Goal: Navigation & Orientation: Find specific page/section

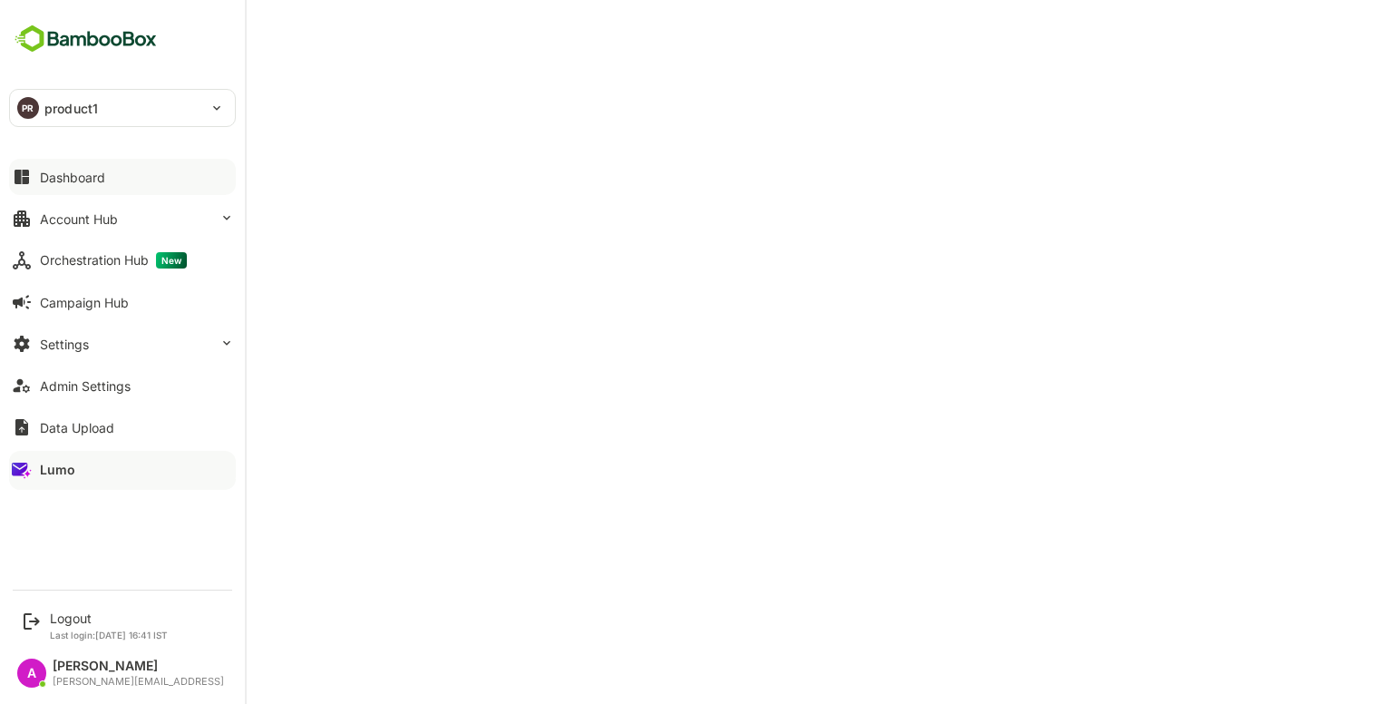
click at [87, 172] on div "Dashboard" at bounding box center [72, 177] width 65 height 15
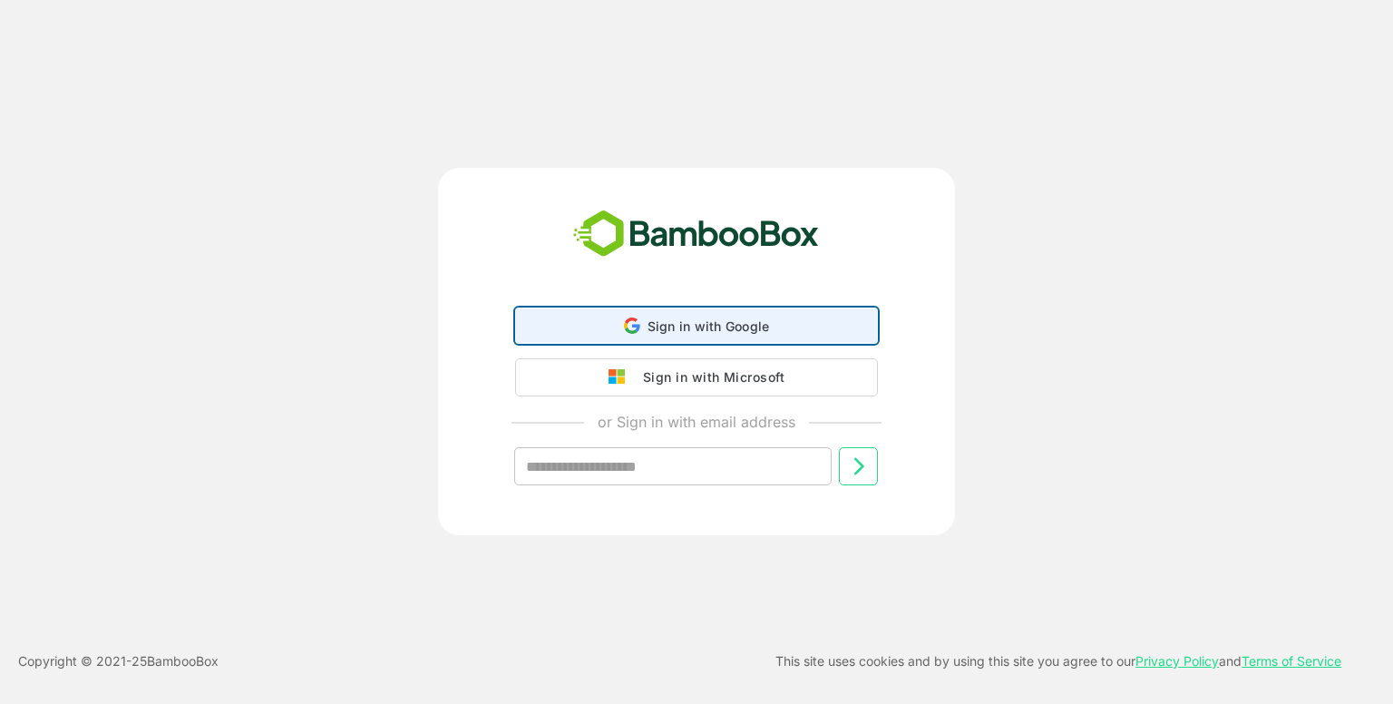
click at [652, 339] on div "Sign in with Google Sign in with Google. Opens in new tab" at bounding box center [696, 325] width 339 height 34
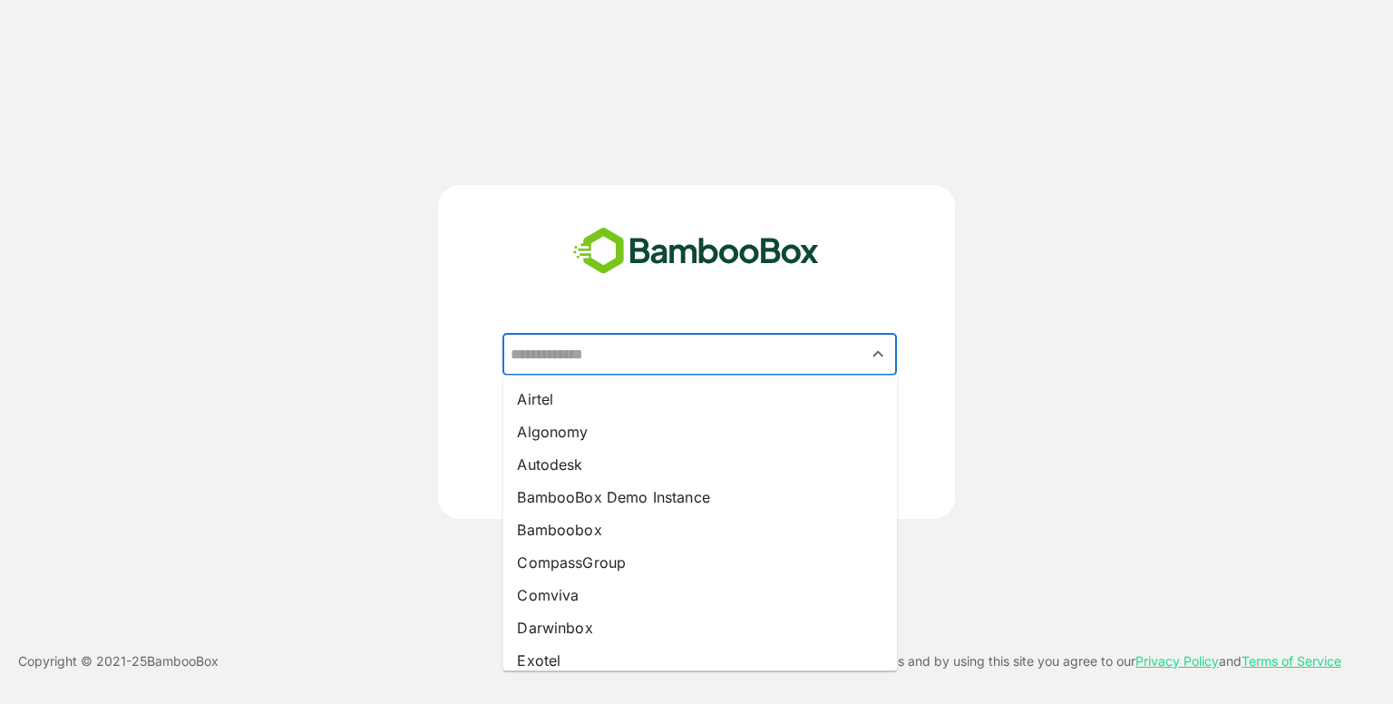
click at [684, 339] on input "text" at bounding box center [699, 354] width 387 height 34
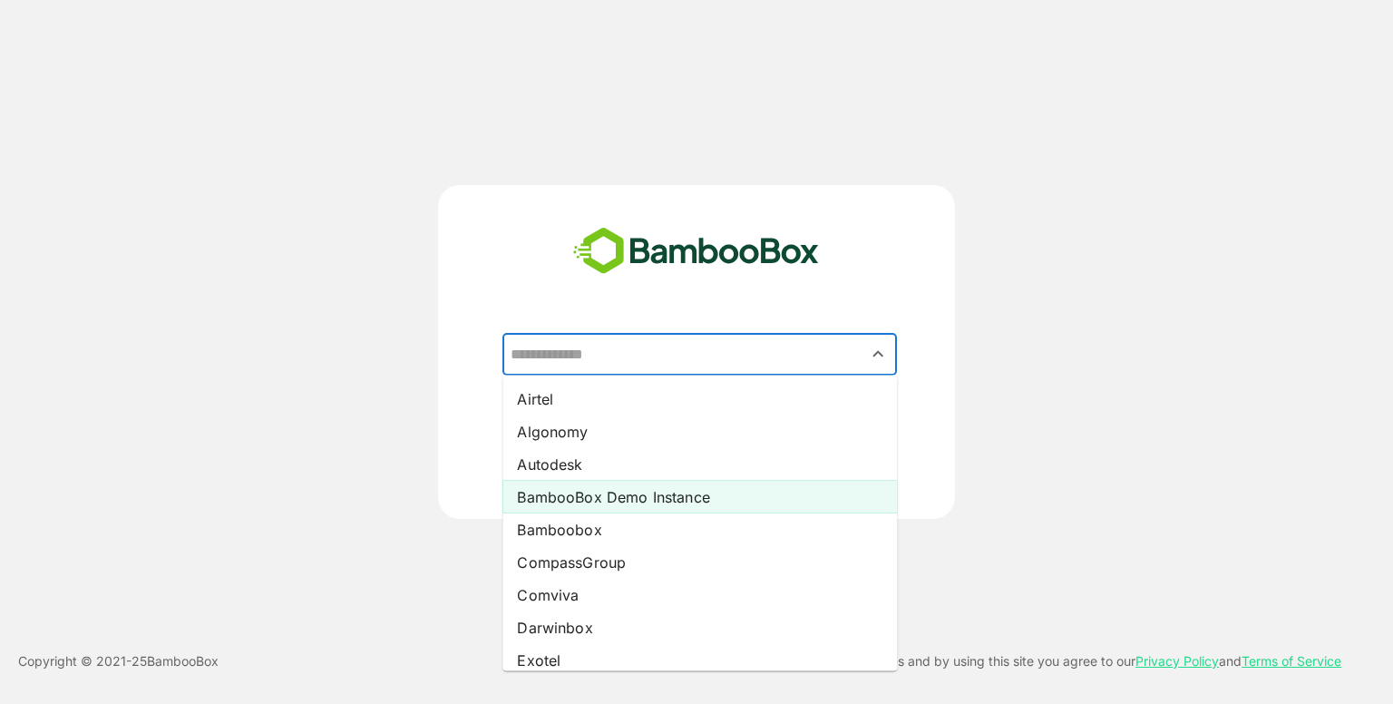
click at [659, 492] on li "BambooBox Demo Instance" at bounding box center [700, 497] width 395 height 33
type input "**********"
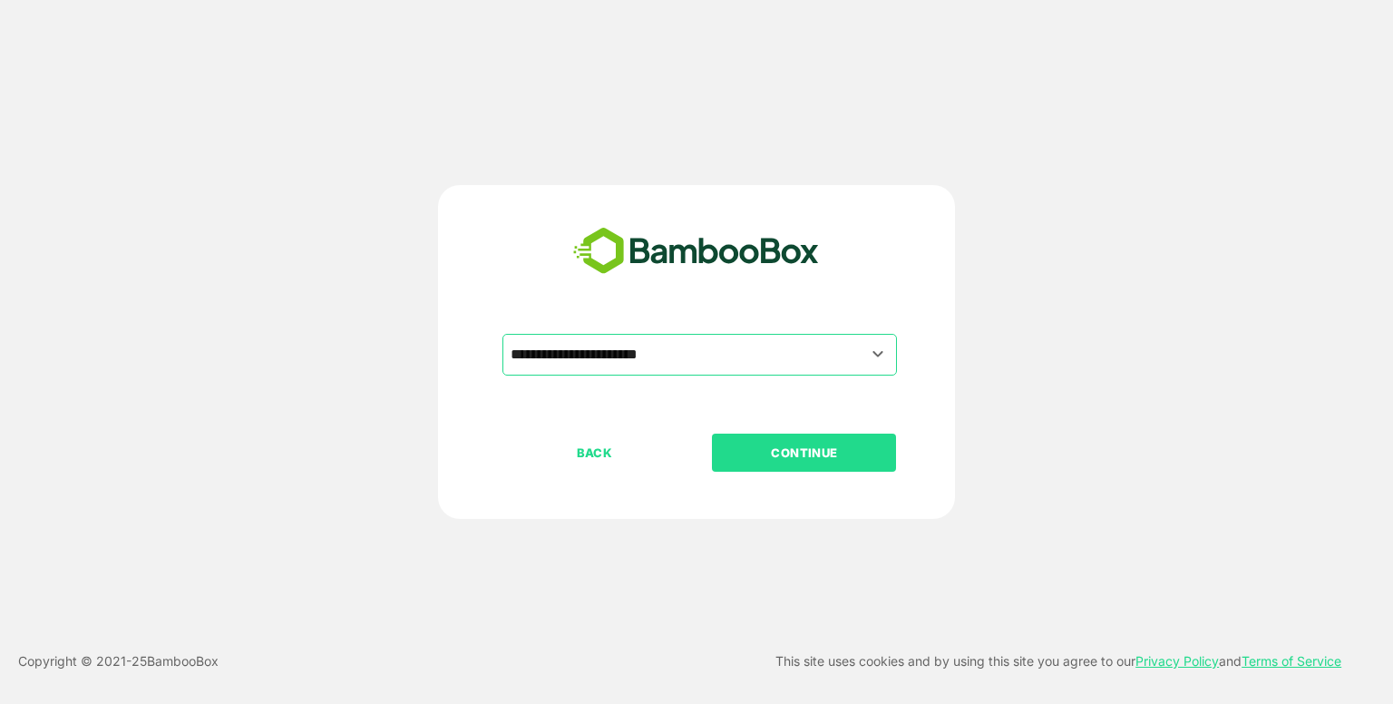
click at [826, 443] on p "CONTINUE" at bounding box center [804, 453] width 181 height 20
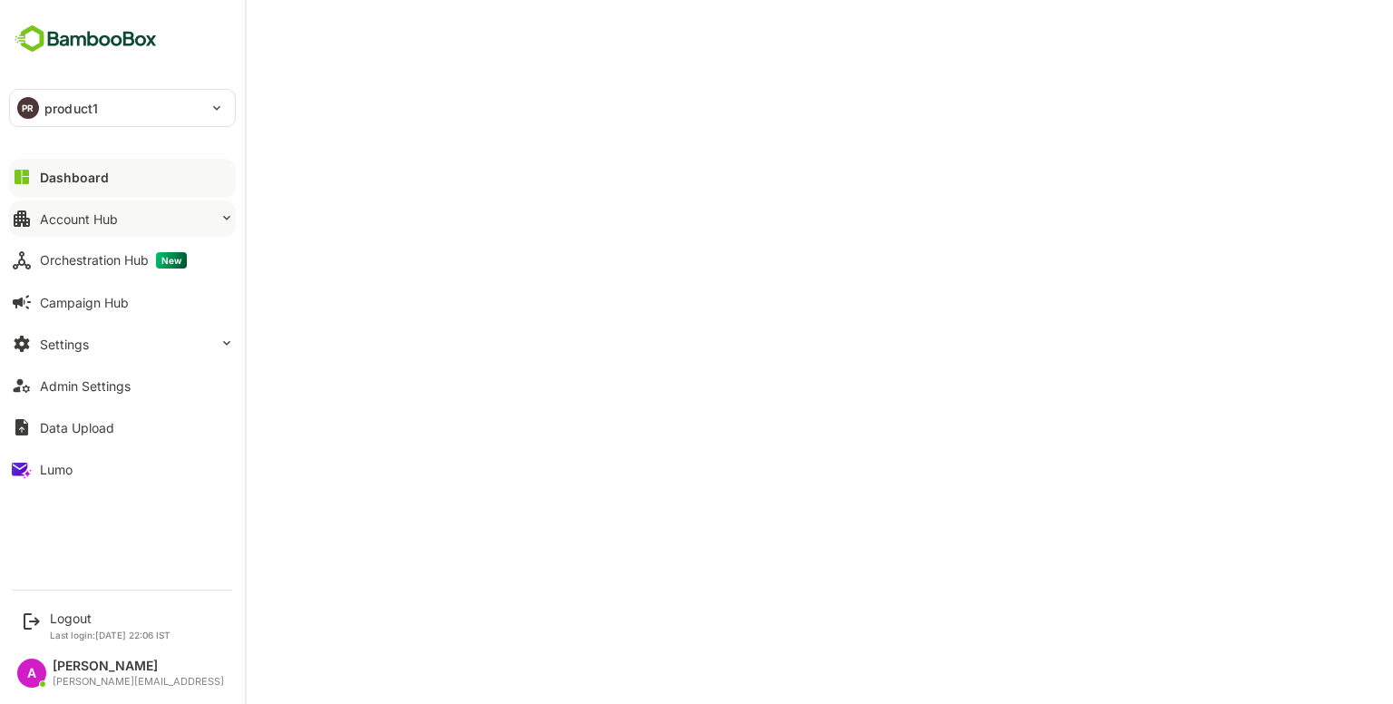
click at [127, 206] on button "Account Hub" at bounding box center [122, 218] width 227 height 36
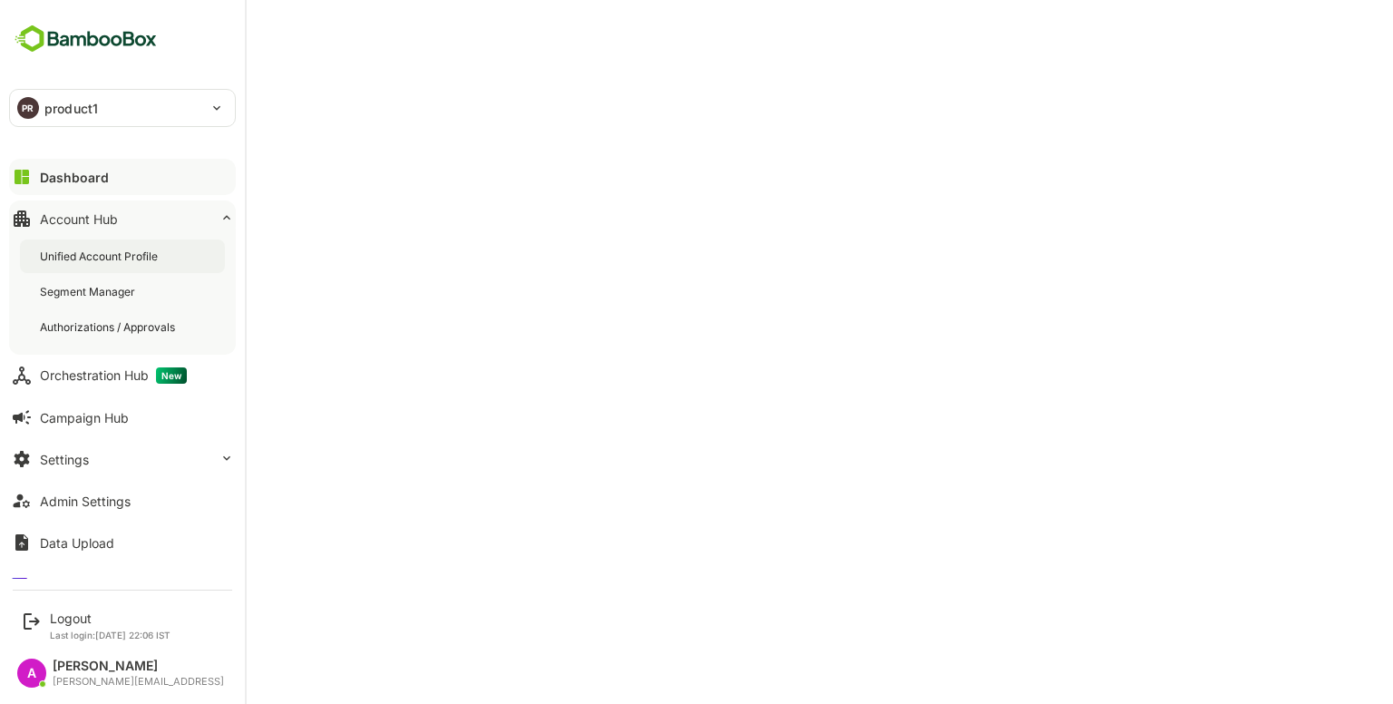
click at [134, 251] on div "Unified Account Profile" at bounding box center [101, 256] width 122 height 15
click at [103, 268] on div "Unified Account Profile" at bounding box center [122, 256] width 205 height 34
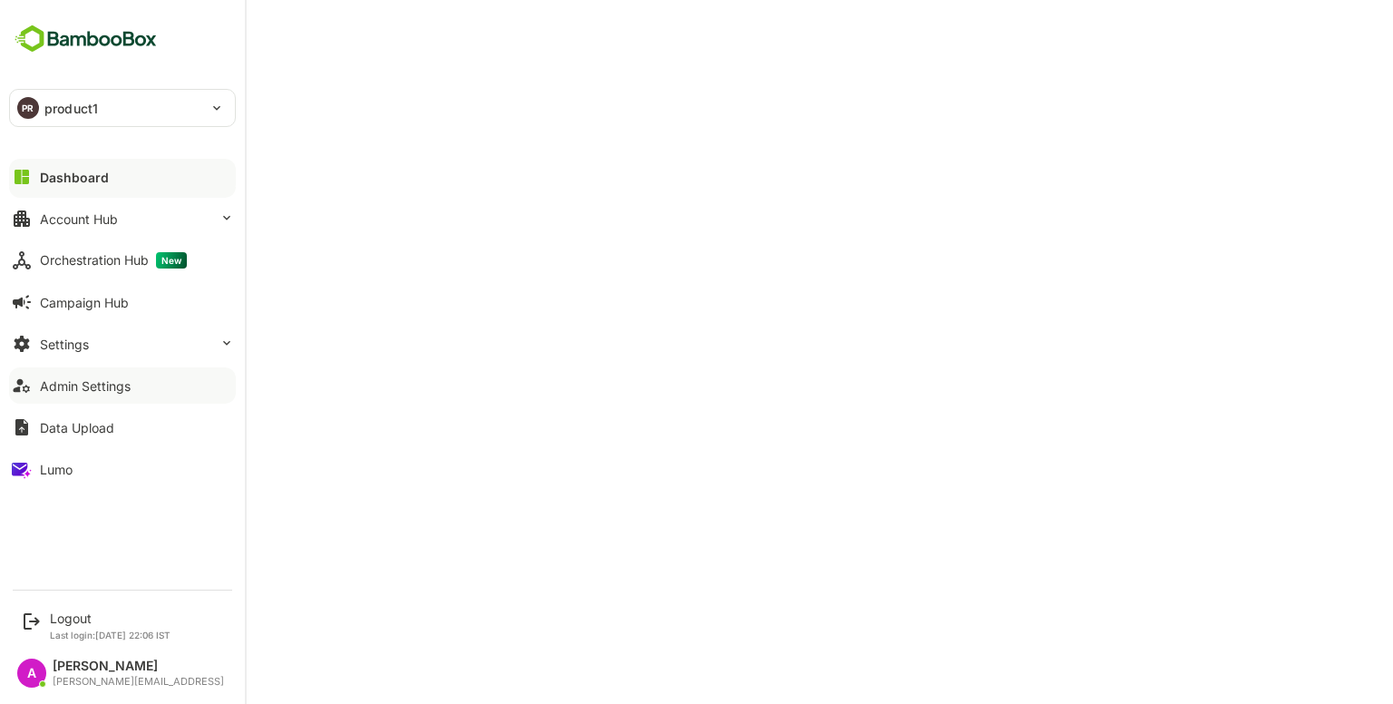
click at [111, 372] on button "Admin Settings" at bounding box center [122, 385] width 227 height 36
click at [12, 173] on icon at bounding box center [22, 177] width 22 height 22
